Goal: Check status

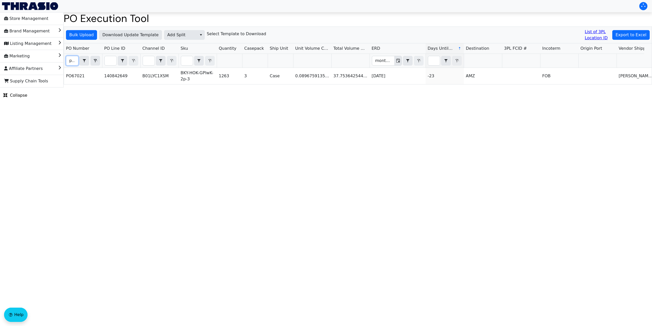
click at [75, 59] on input "po67021" at bounding box center [72, 60] width 12 height 9
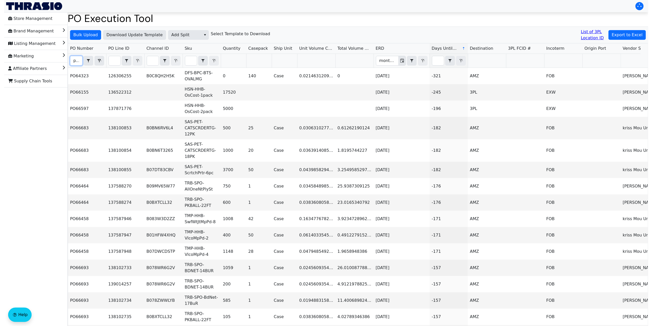
scroll to position [0, 11]
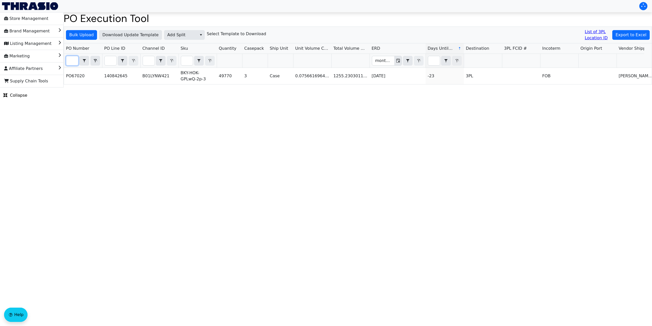
type input "po67020"
click at [569, 87] on html "Store Management Brand Management Listing Management Marketing Affiliate Partne…" at bounding box center [326, 43] width 652 height 87
click at [585, 87] on html "Store Management Brand Management Listing Management Marketing Affiliate Partne…" at bounding box center [326, 43] width 652 height 87
click at [537, 87] on html "Store Management Brand Management Listing Management Marketing Affiliate Partne…" at bounding box center [326, 43] width 652 height 87
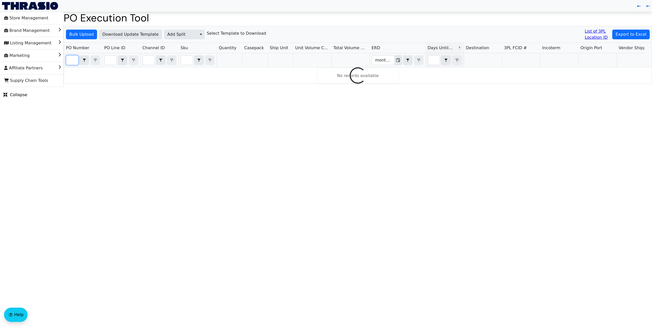
click at [73, 61] on input "Filter" at bounding box center [72, 60] width 12 height 9
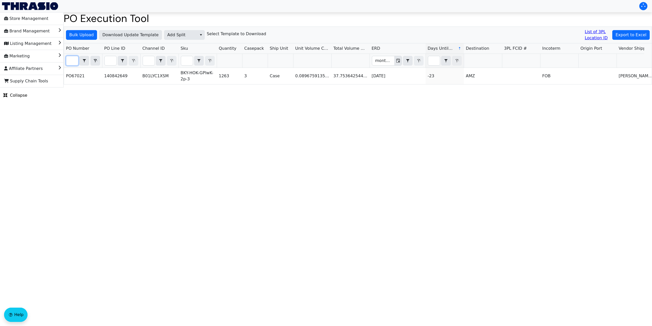
scroll to position [0, 12]
type input "PO67020"
click at [574, 87] on html "Store Management Brand Management Listing Management Marketing Affiliate Partne…" at bounding box center [326, 43] width 652 height 87
